Goal: Task Accomplishment & Management: Use online tool/utility

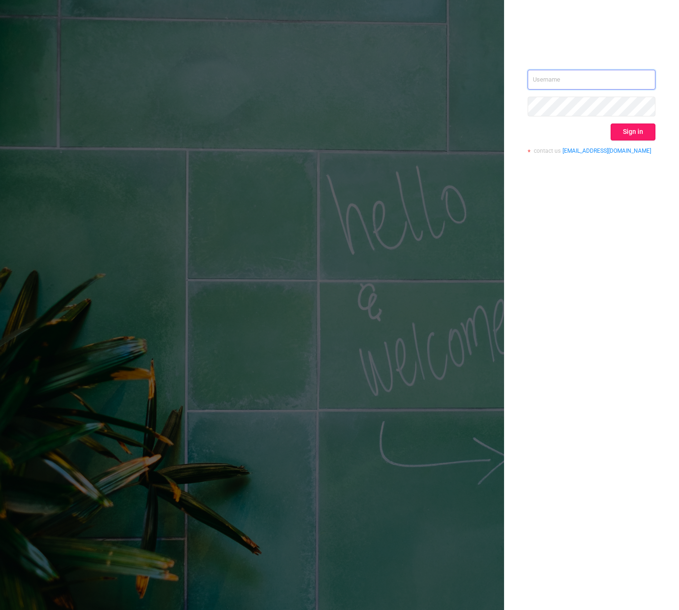
type input "[PERSON_NAME][EMAIL_ADDRESS][DOMAIN_NAME]"
click at [643, 132] on button "Sign in" at bounding box center [633, 132] width 45 height 17
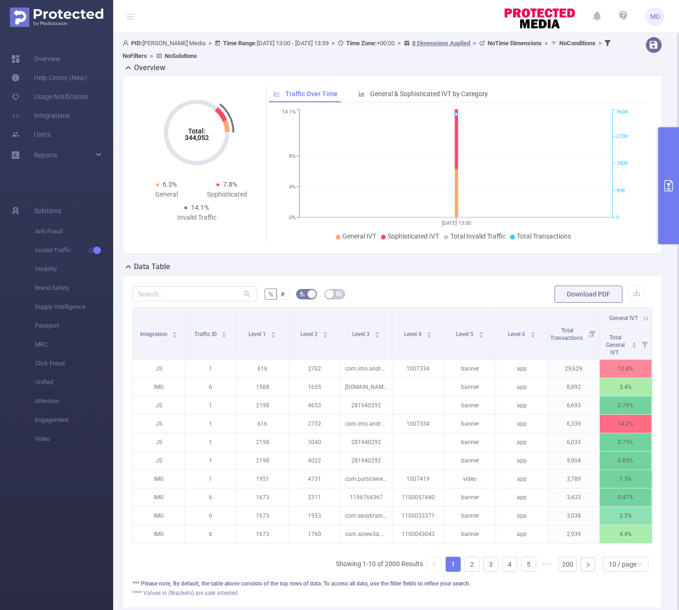
click at [672, 189] on icon "primary" at bounding box center [668, 185] width 11 height 11
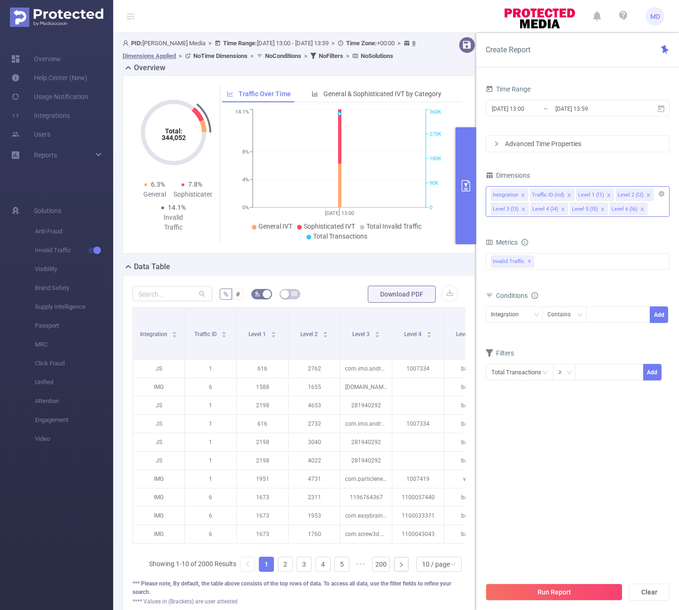
click at [523, 195] on icon "icon: close" at bounding box center [522, 194] width 3 height 3
click at [608, 194] on icon "icon: close" at bounding box center [609, 195] width 5 height 5
click at [511, 314] on div "Traffic ID (tid)" at bounding box center [511, 315] width 41 height 16
click at [519, 342] on li "Level 1 (l1)" at bounding box center [514, 349] width 57 height 15
click at [611, 313] on div at bounding box center [618, 315] width 54 height 16
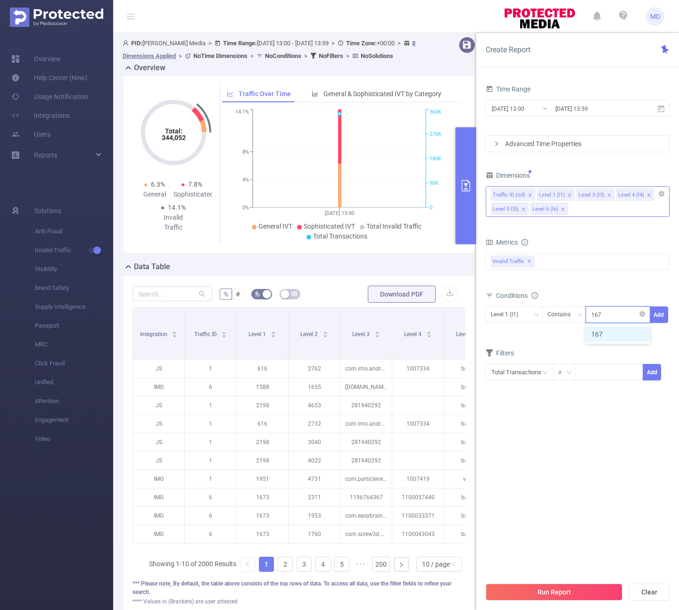
type input "1673"
click at [660, 317] on button "Add" at bounding box center [659, 315] width 18 height 17
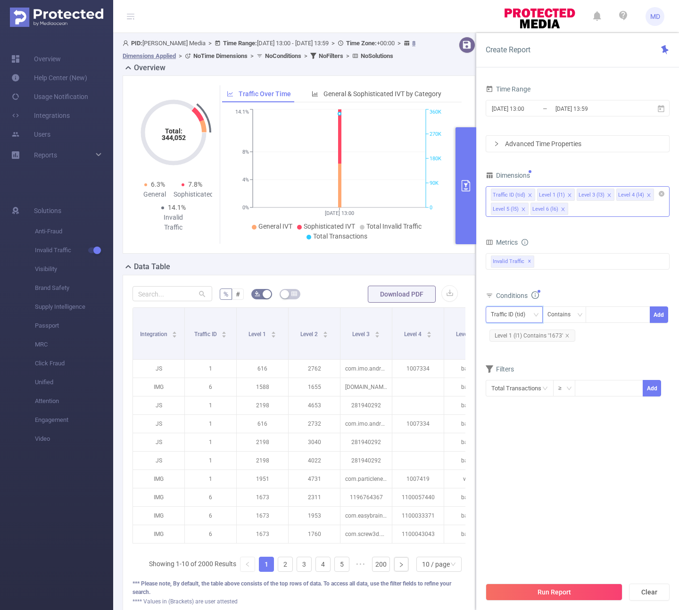
click at [512, 315] on div "Traffic ID (tid)" at bounding box center [511, 315] width 41 height 16
click at [520, 334] on li "Traffic ID (tid)" at bounding box center [514, 334] width 57 height 15
click at [605, 317] on div at bounding box center [618, 315] width 54 height 16
type input "6"
click at [657, 309] on button "Add" at bounding box center [659, 315] width 18 height 17
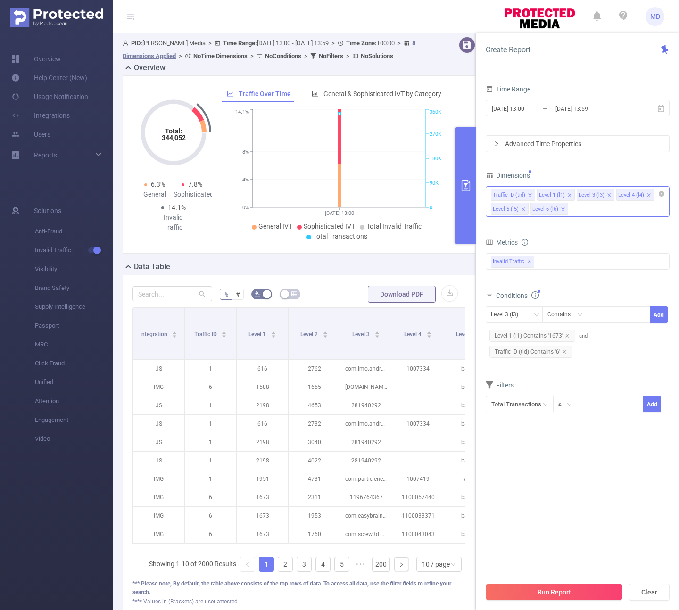
click at [614, 271] on div "bp_total bp_adult bp_arms bp_crime bp_death_injury_military bp_piracy bp_hate_a…" at bounding box center [578, 267] width 184 height 28
click at [576, 111] on input "[DATE] 13:59" at bounding box center [593, 108] width 76 height 13
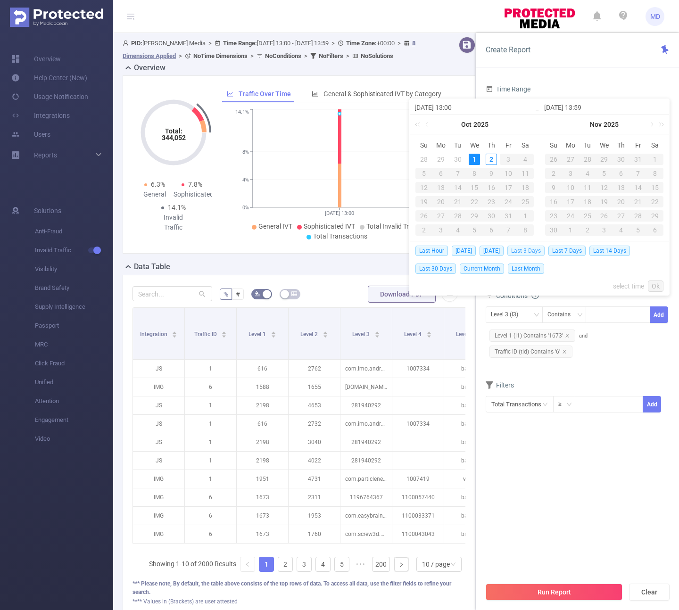
click at [535, 252] on span "Last 3 Days" at bounding box center [526, 251] width 37 height 10
type input "[DATE] 00:00"
type input "[DATE] 23:59"
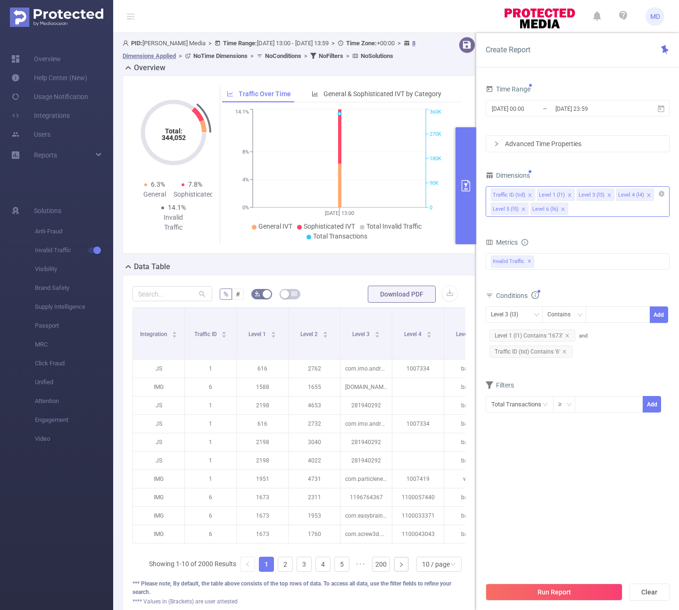
click at [577, 592] on button "Run Report" at bounding box center [554, 592] width 137 height 17
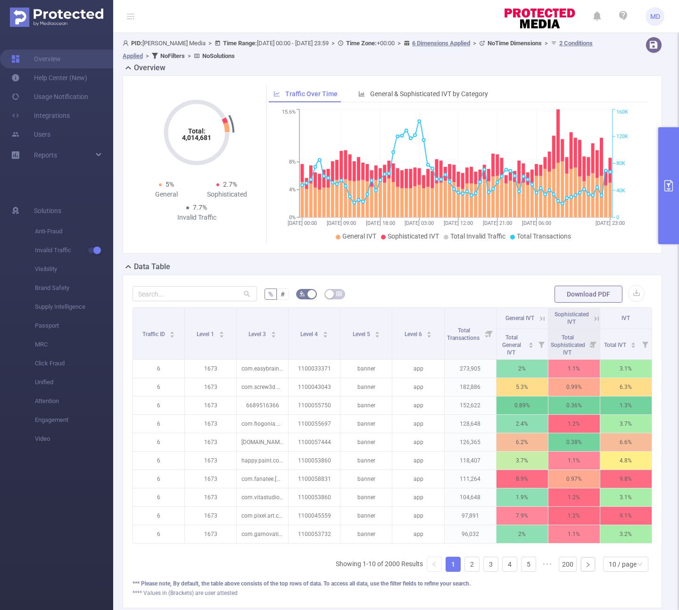
click at [668, 214] on button "primary" at bounding box center [669, 185] width 21 height 117
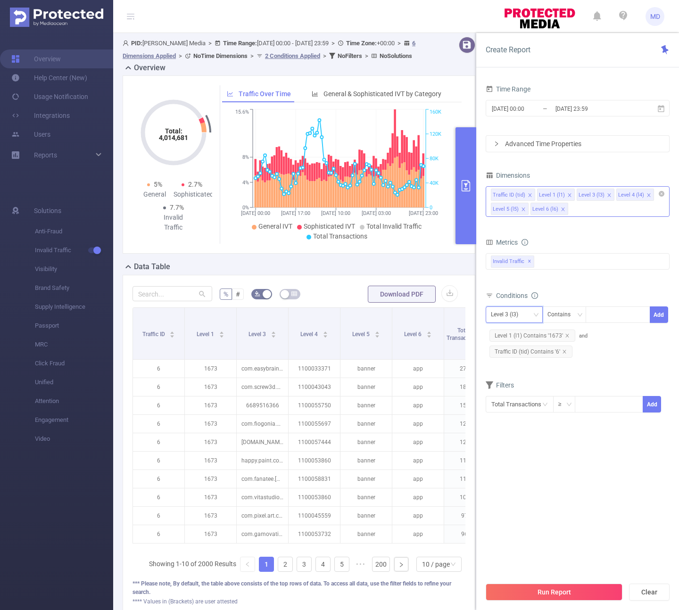
click at [518, 313] on div "Level 3 (l3)" at bounding box center [508, 315] width 34 height 16
click at [517, 350] on li "Level 1 (l1)" at bounding box center [514, 349] width 57 height 15
click at [610, 315] on div at bounding box center [618, 315] width 54 height 16
type input "1588"
click at [662, 317] on button "Add" at bounding box center [659, 315] width 18 height 17
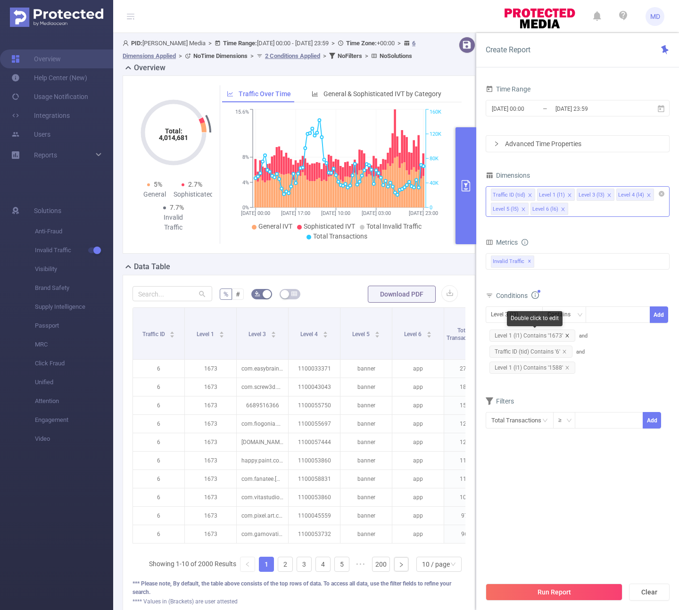
click at [568, 334] on icon "icon: close" at bounding box center [567, 336] width 5 height 5
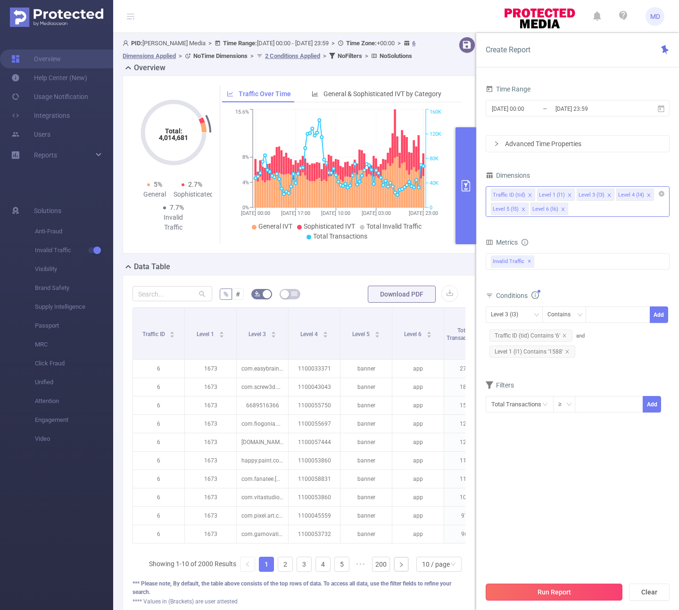
click at [574, 589] on button "Run Report" at bounding box center [554, 592] width 137 height 17
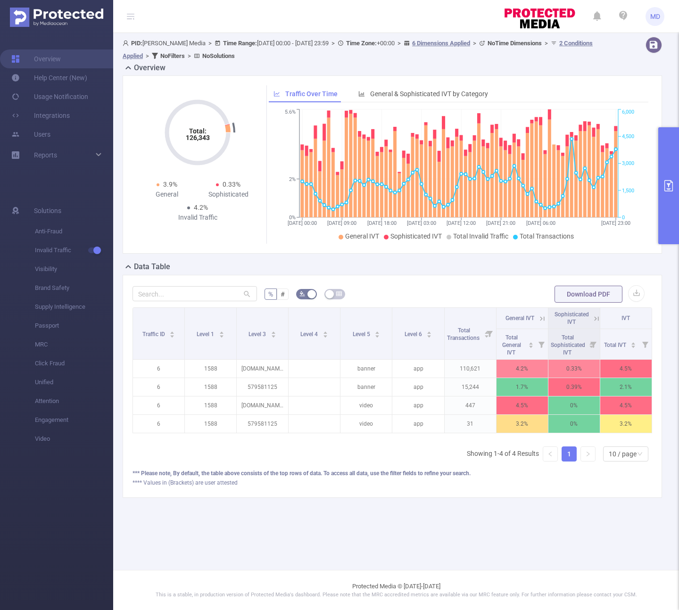
click at [668, 225] on button "primary" at bounding box center [669, 185] width 21 height 117
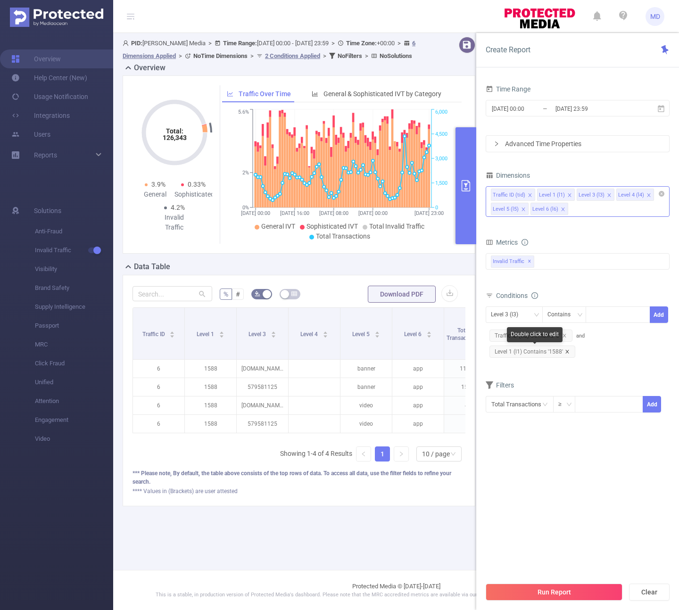
click at [565, 351] on icon "icon: close" at bounding box center [567, 352] width 5 height 5
click at [518, 312] on div "Level 3 (l3)" at bounding box center [508, 315] width 34 height 16
click at [518, 344] on li "Level 1 (l1)" at bounding box center [514, 349] width 57 height 15
click at [596, 311] on div at bounding box center [618, 315] width 54 height 16
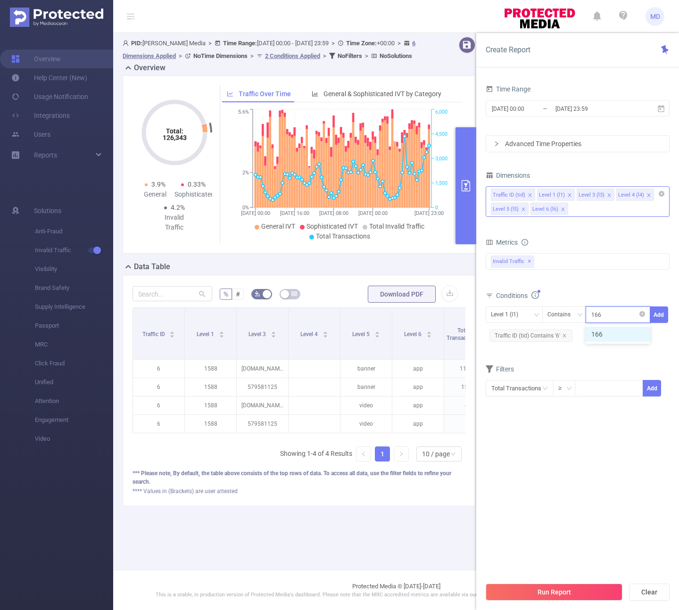
type input "1663"
click at [659, 314] on button "Add" at bounding box center [659, 315] width 18 height 17
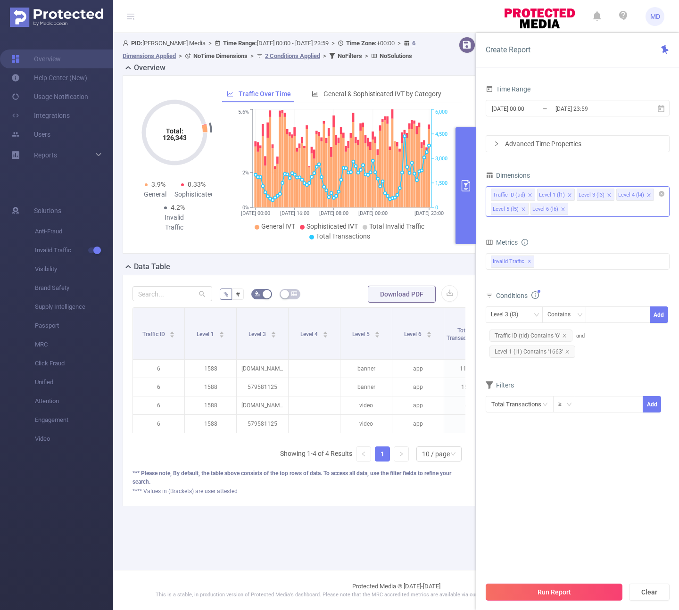
click at [545, 590] on button "Run Report" at bounding box center [554, 592] width 137 height 17
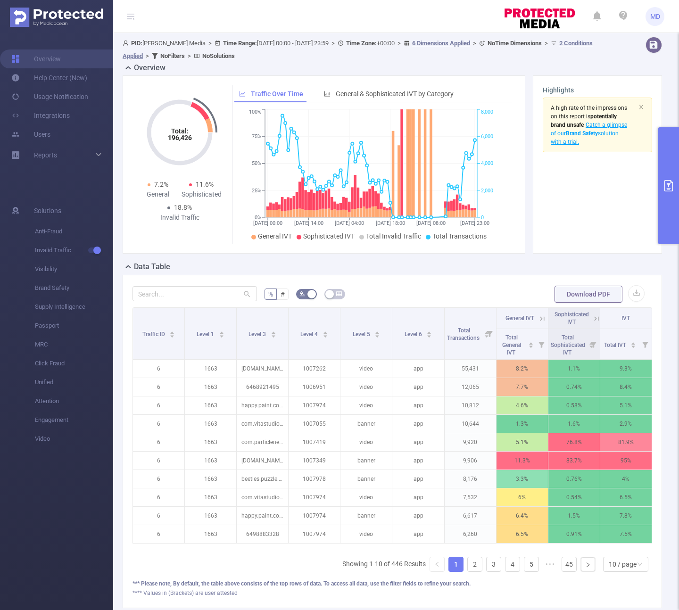
scroll to position [0, 8]
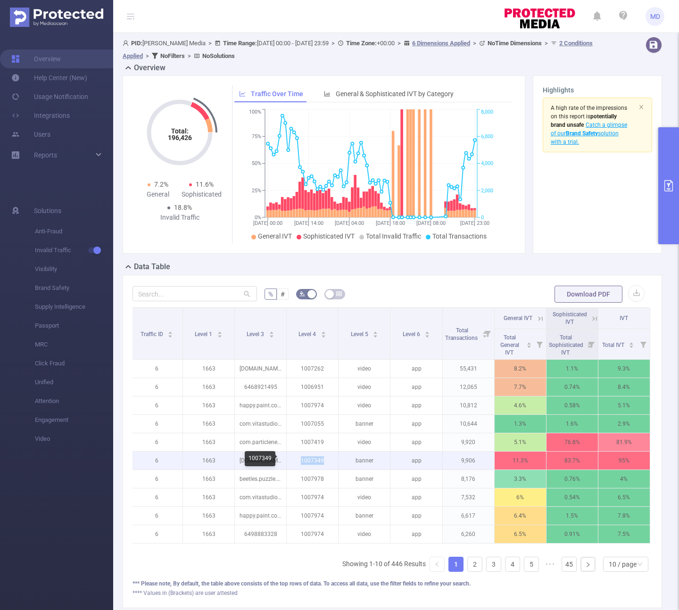
drag, startPoint x: 317, startPoint y: 462, endPoint x: 294, endPoint y: 461, distance: 23.6
click at [294, 461] on p "1007349" at bounding box center [312, 461] width 51 height 18
copy p "1007349"
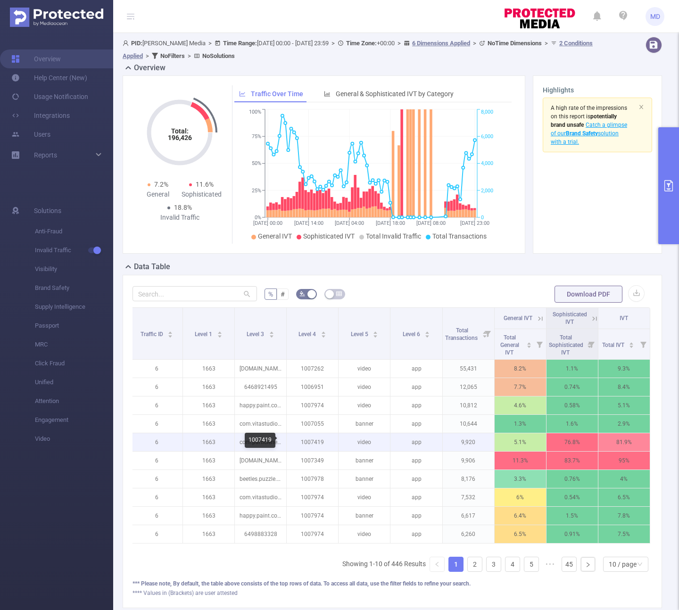
click at [305, 445] on p "1007419" at bounding box center [312, 443] width 51 height 18
copy p "1007419"
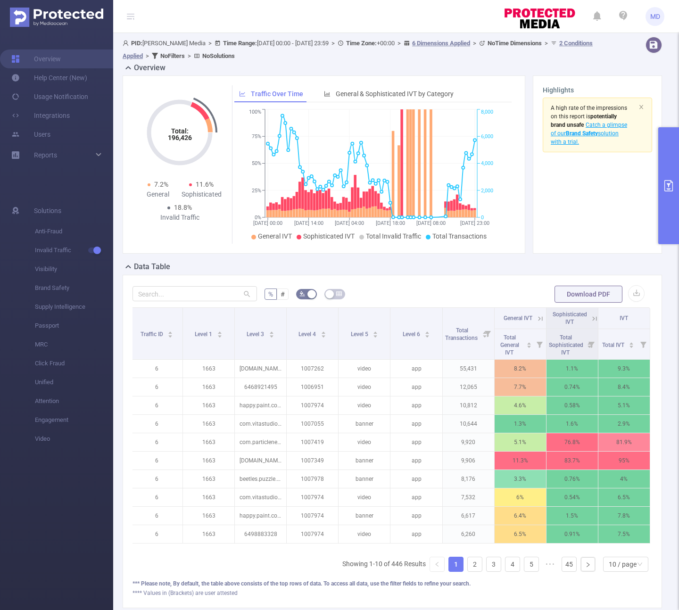
click at [588, 317] on icon at bounding box center [593, 318] width 11 height 9
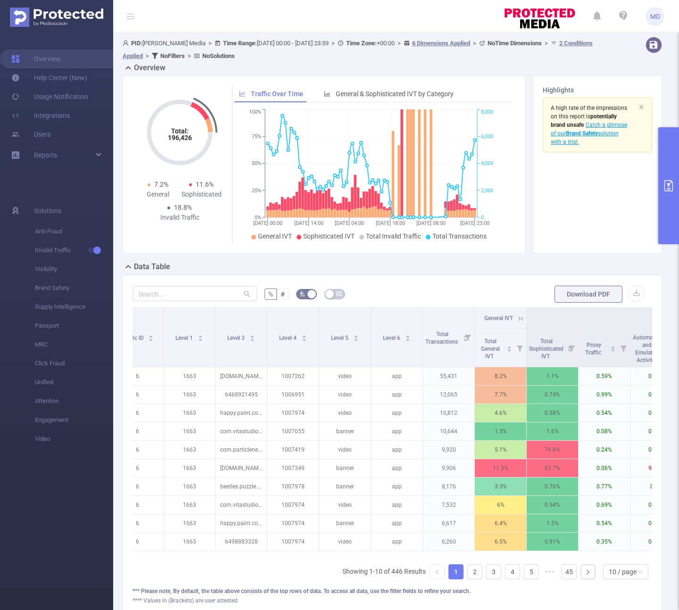
scroll to position [0, 14]
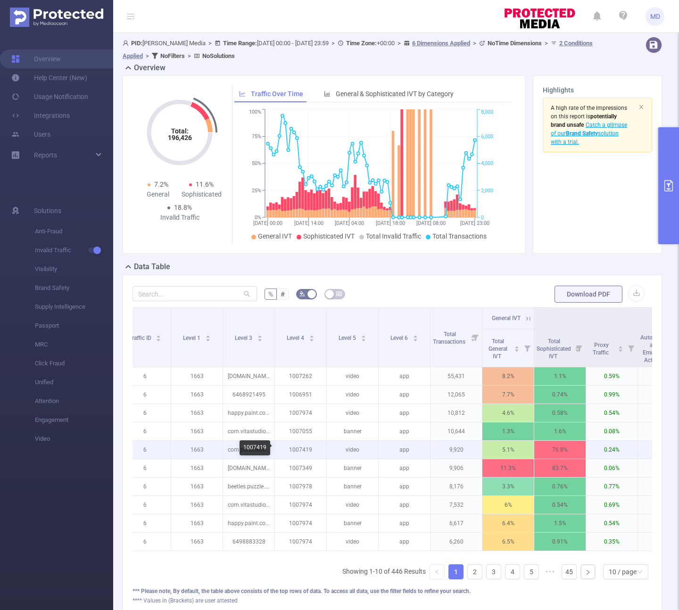
click at [300, 447] on p "1007419" at bounding box center [300, 450] width 51 height 18
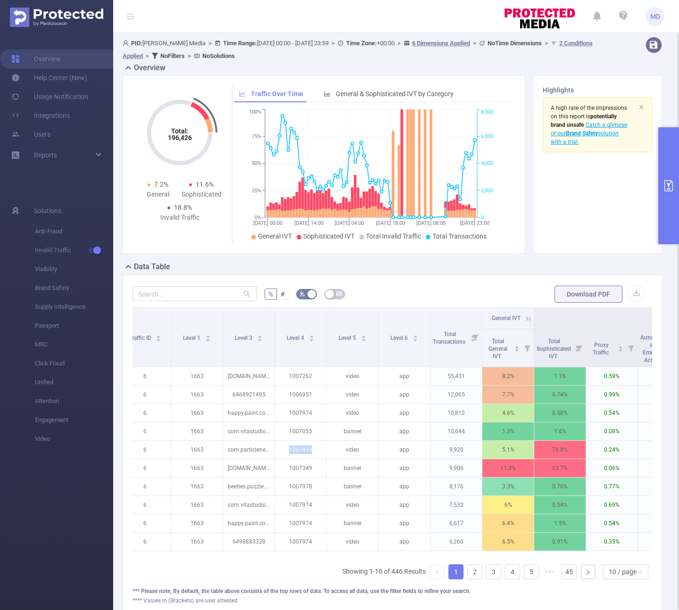
copy p "1007419"
click at [665, 234] on button "primary" at bounding box center [669, 185] width 21 height 117
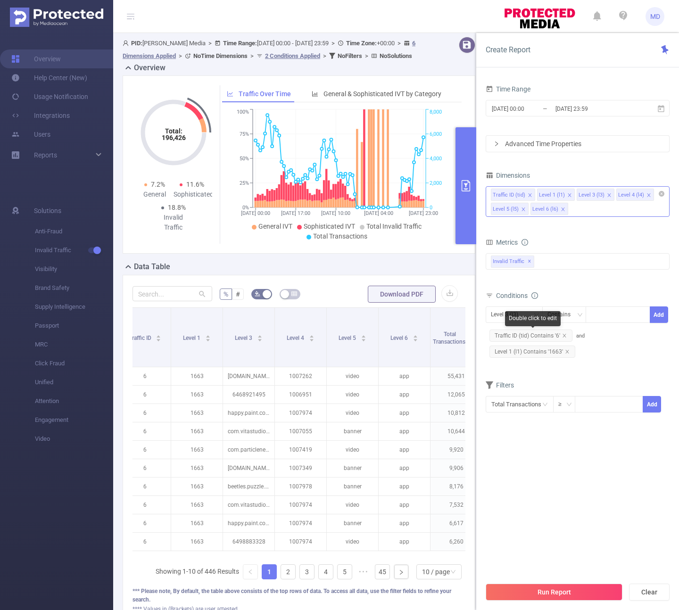
click at [566, 336] on span "Traffic ID (tid) Contains '6'" at bounding box center [531, 336] width 83 height 12
drag, startPoint x: 563, startPoint y: 334, endPoint x: 566, endPoint y: 347, distance: 13.4
click at [563, 334] on icon "icon: close" at bounding box center [564, 336] width 5 height 5
click at [567, 337] on icon "icon: close" at bounding box center [567, 336] width 5 height 5
click at [528, 317] on div "Level 3 (l3)" at bounding box center [514, 315] width 47 height 16
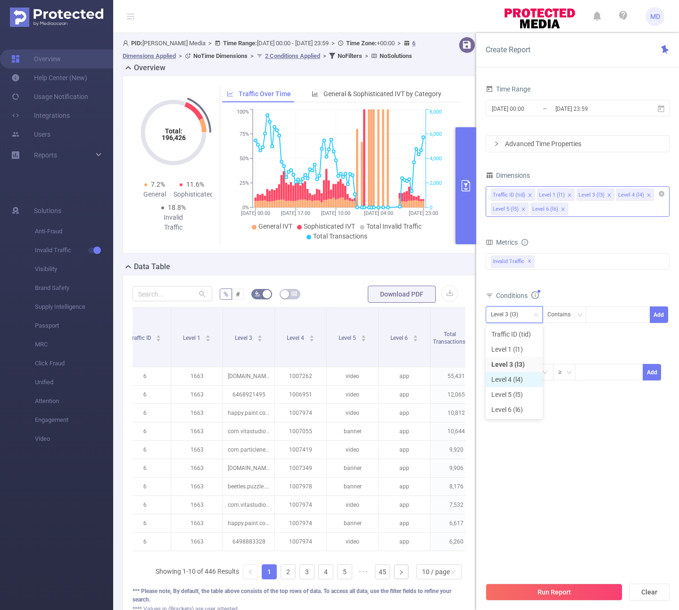
click at [518, 375] on li "Level 4 (l4)" at bounding box center [514, 379] width 57 height 15
click at [614, 316] on div at bounding box center [618, 315] width 54 height 16
paste input "1007419"
type input "1007419"
drag, startPoint x: 617, startPoint y: 338, endPoint x: 626, endPoint y: 334, distance: 10.8
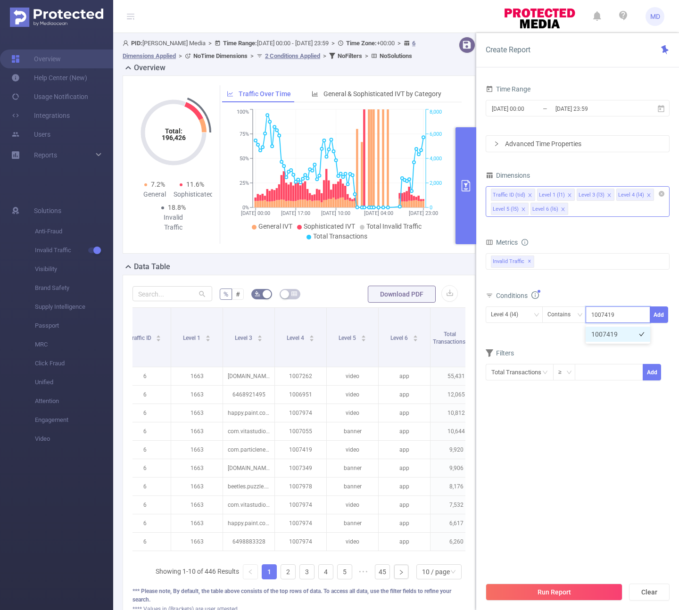
click at [617, 338] on li "1007419" at bounding box center [618, 334] width 65 height 15
click at [656, 317] on button "Add" at bounding box center [659, 315] width 18 height 17
click at [581, 448] on section "Time Range [DATE] 00:00 _ [DATE] 23:59 Advanced Time Properties Dimensions Traf…" at bounding box center [578, 330] width 184 height 495
click at [568, 593] on button "Run Report" at bounding box center [554, 592] width 137 height 17
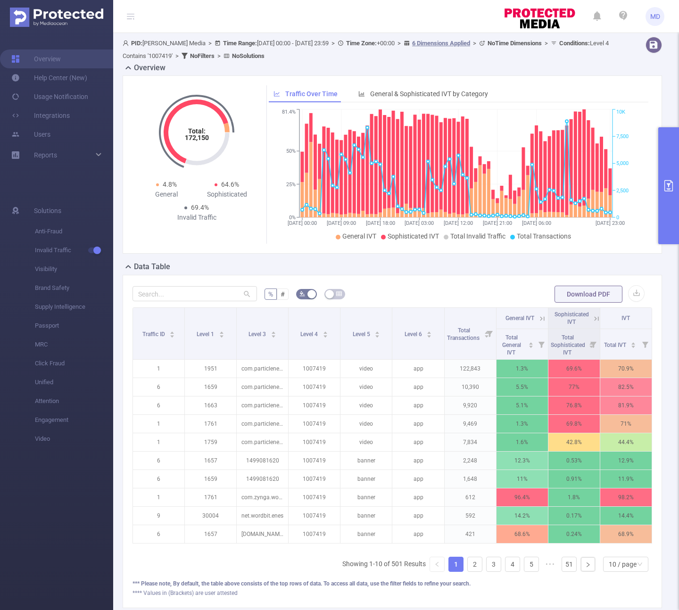
scroll to position [0, 8]
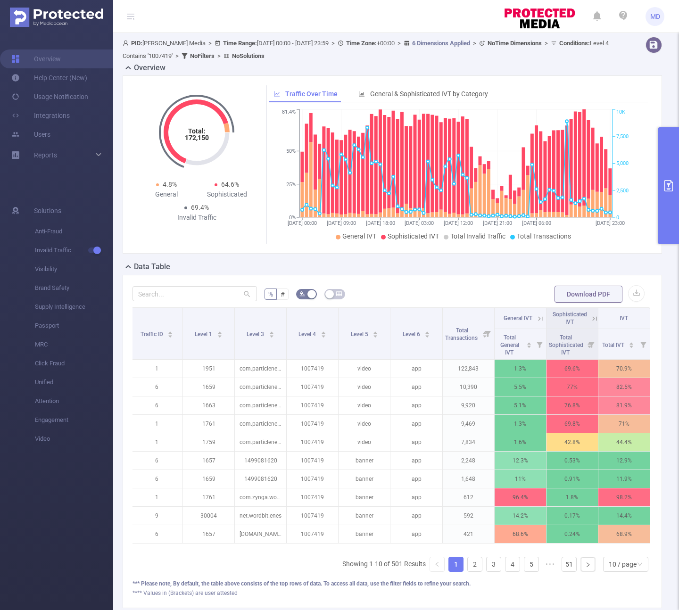
click at [591, 319] on icon at bounding box center [595, 319] width 8 height 8
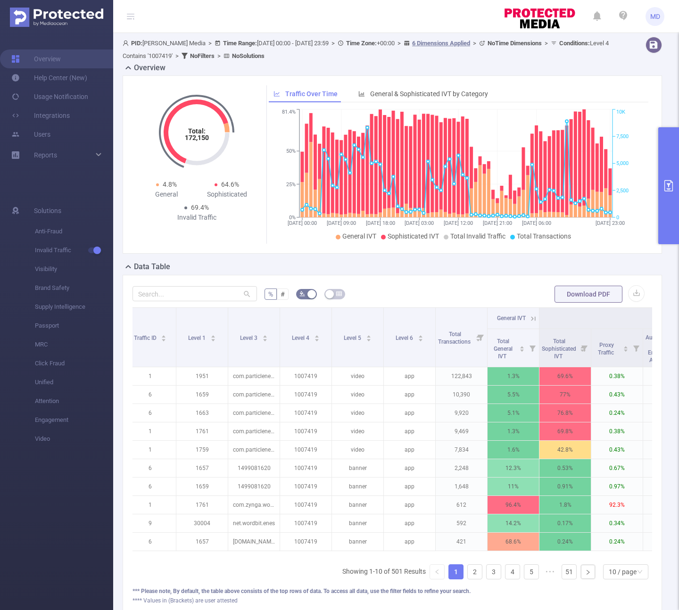
scroll to position [0, 241]
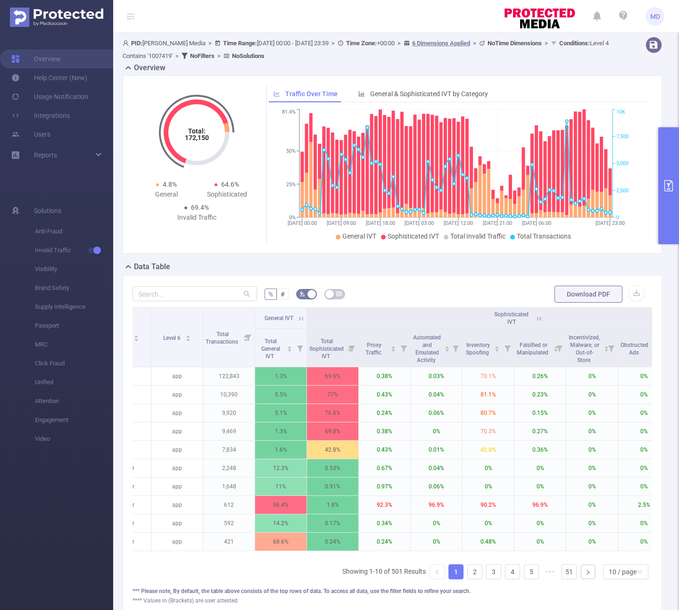
click at [667, 224] on button "primary" at bounding box center [669, 185] width 21 height 117
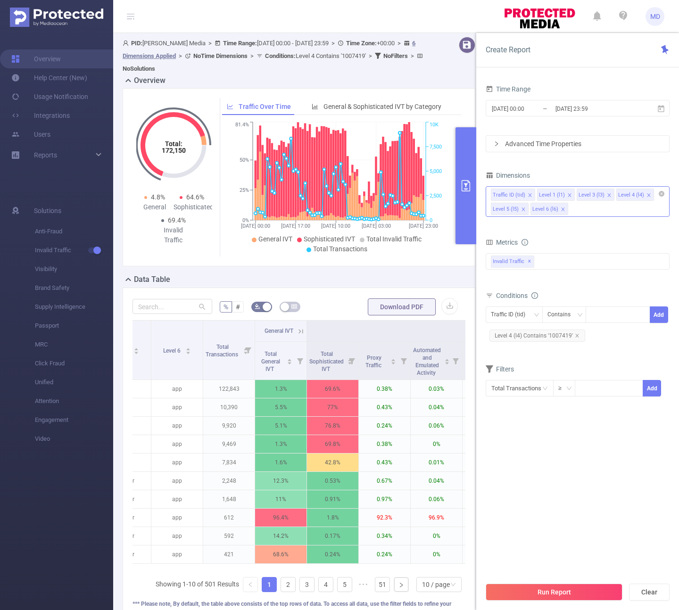
click at [464, 217] on button "primary" at bounding box center [466, 185] width 21 height 117
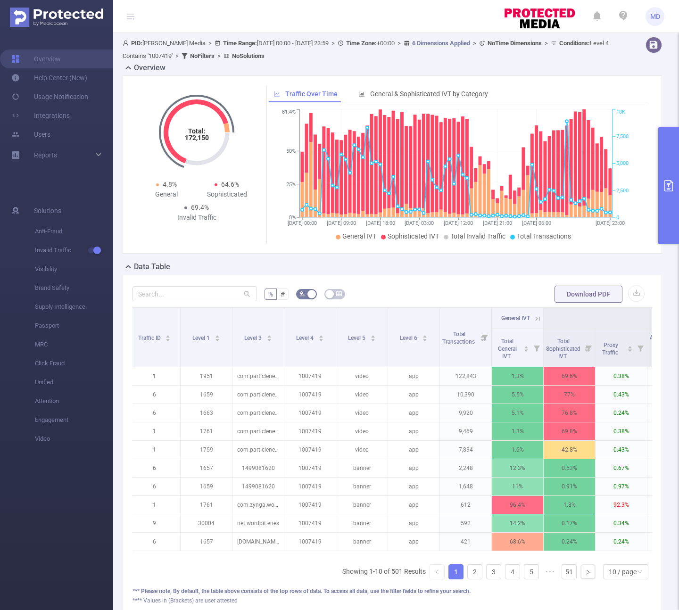
scroll to position [0, 0]
